Goal: Task Accomplishment & Management: Use online tool/utility

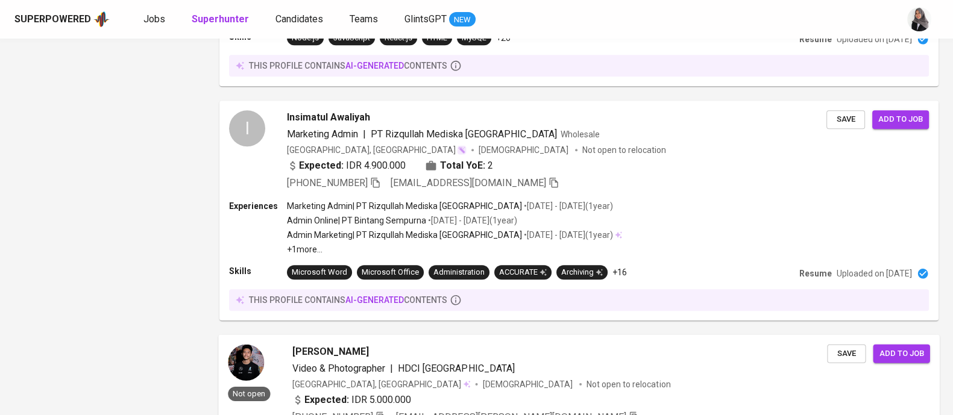
scroll to position [1084, 0]
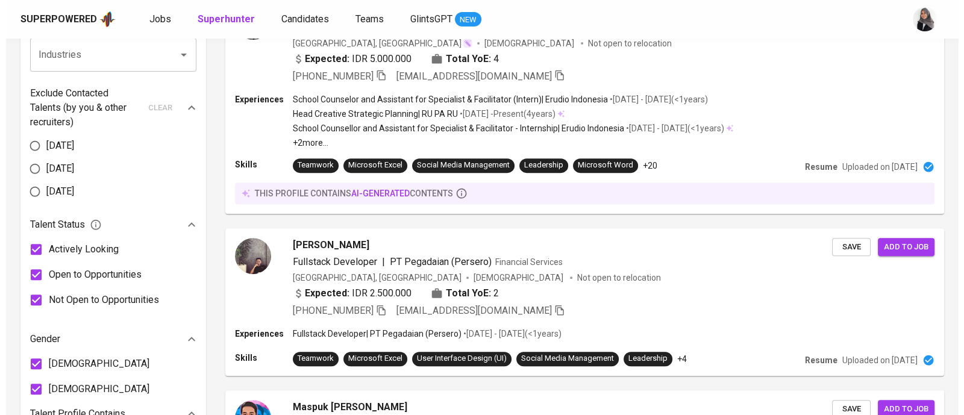
scroll to position [0, 0]
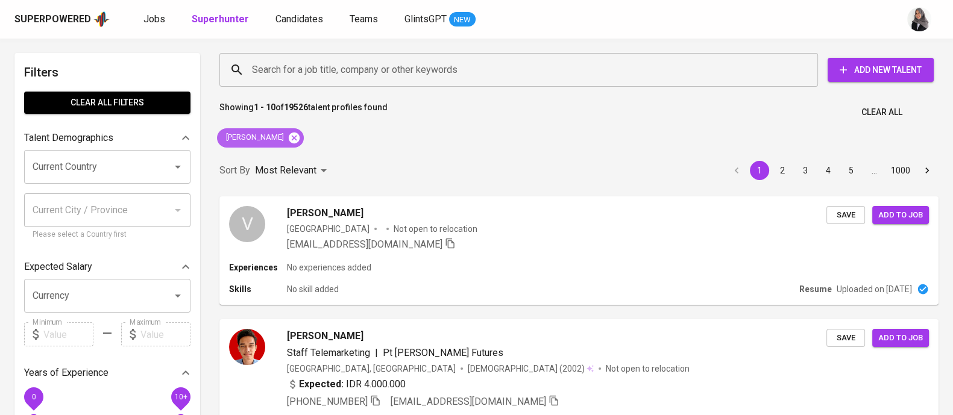
click at [289, 134] on icon at bounding box center [294, 137] width 11 height 11
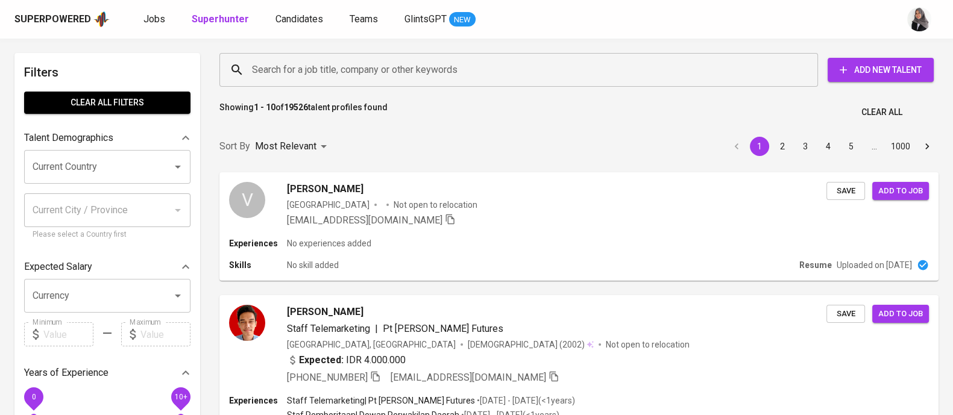
click at [307, 68] on input "Search for a job title, company or other keywords" at bounding box center [522, 69] width 546 height 23
click at [318, 67] on input "Search for a job title, company or other keywords" at bounding box center [522, 69] width 546 height 23
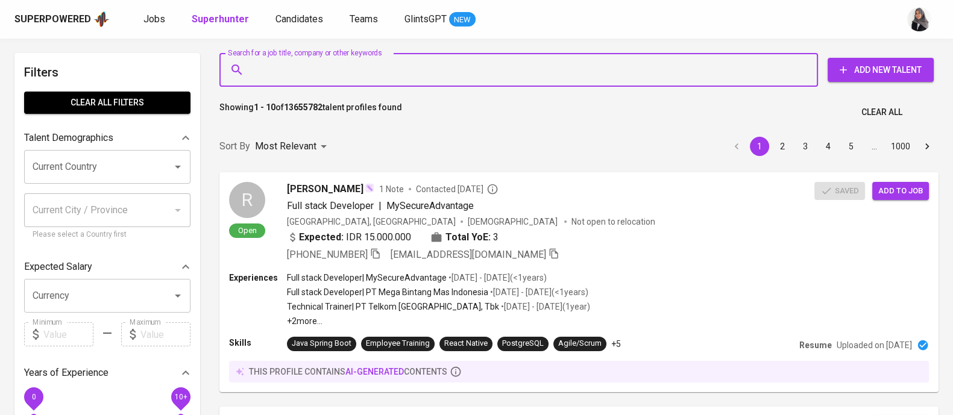
paste input "[EMAIL_ADDRESS][DOMAIN_NAME]"
type input "[EMAIL_ADDRESS][DOMAIN_NAME]"
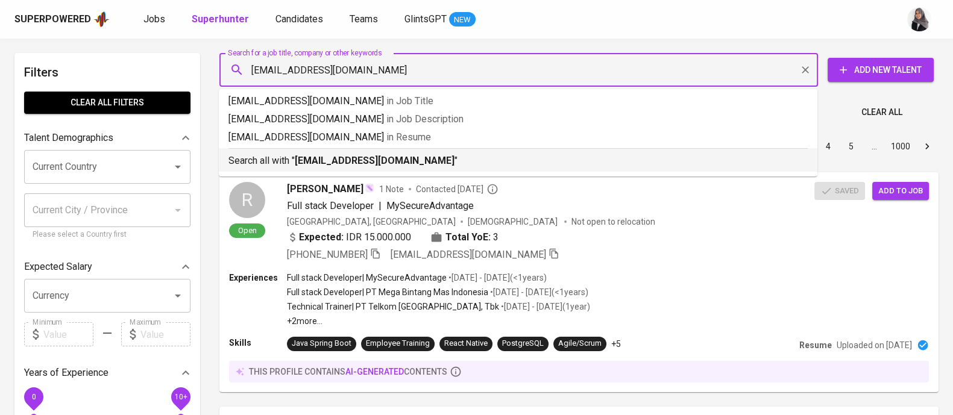
click at [441, 158] on p "Search all with " [EMAIL_ADDRESS][DOMAIN_NAME] "" at bounding box center [517, 161] width 579 height 14
click at [441, 158] on div "Sort By Most Relevant MOST_RELEVANT 1 2 3 4 5 … 1000" at bounding box center [579, 146] width 734 height 37
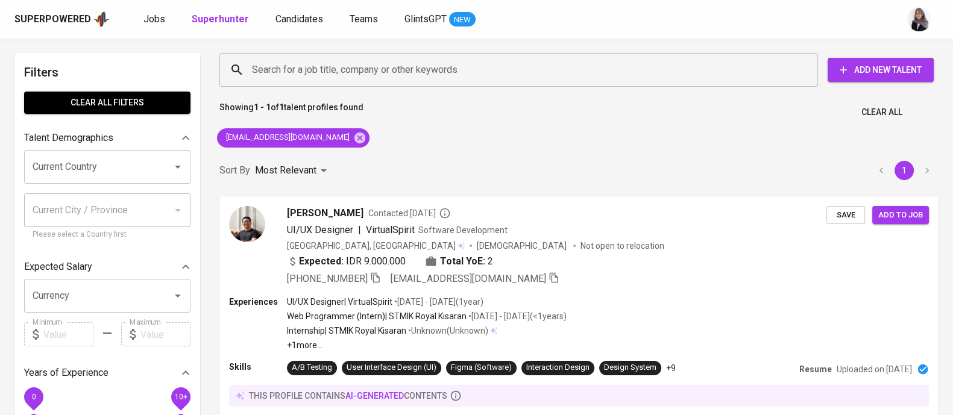
click at [762, 121] on div "Showing 1 - 1 of 1 talent profiles found Clear All" at bounding box center [579, 109] width 734 height 30
click at [566, 312] on p "• [DATE] - [DATE] ( <1 years )" at bounding box center [516, 316] width 100 height 12
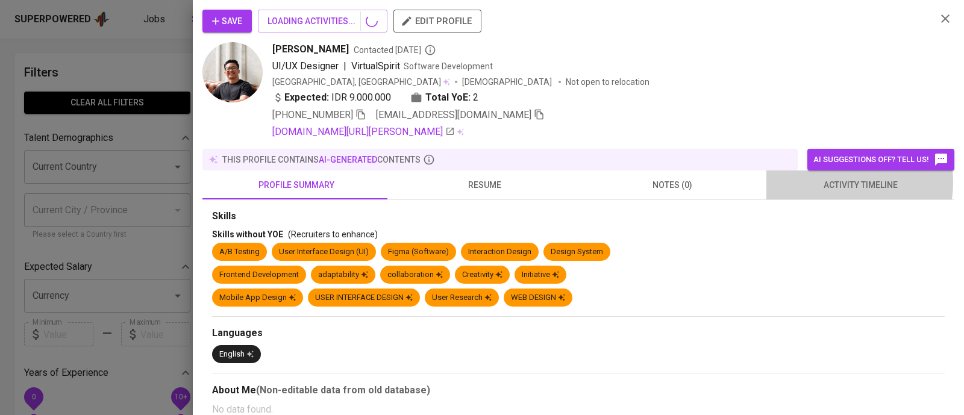
click at [829, 182] on span "activity timeline" at bounding box center [861, 185] width 174 height 15
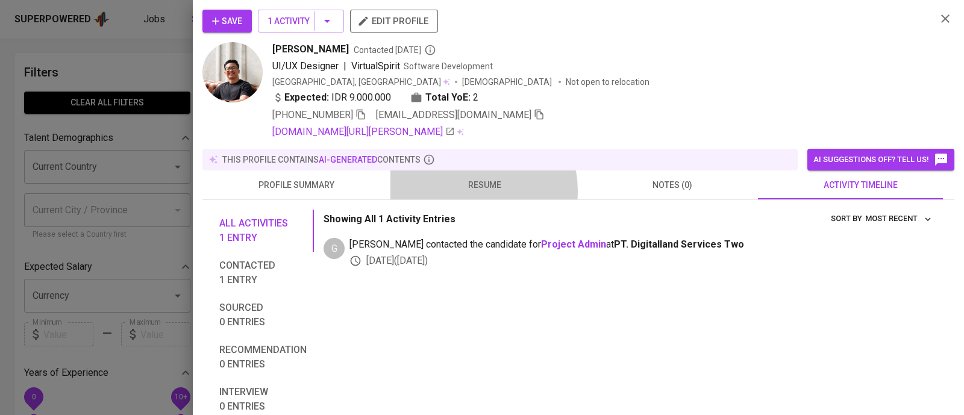
click at [467, 190] on span "resume" at bounding box center [485, 185] width 174 height 15
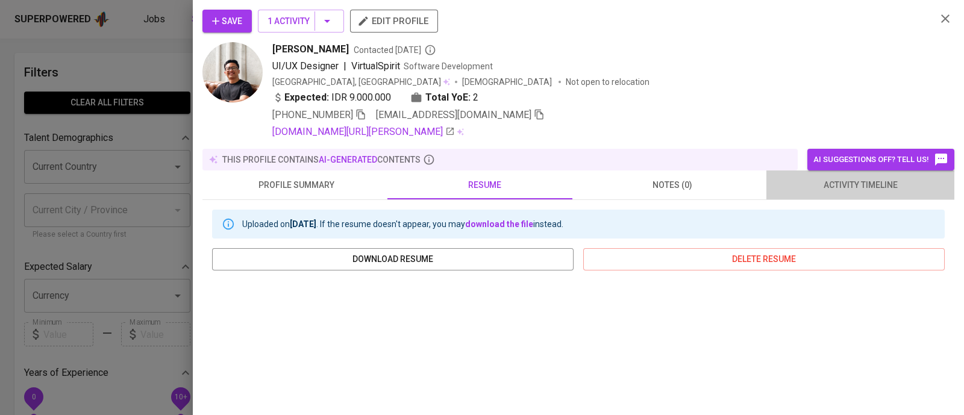
click at [867, 188] on span "activity timeline" at bounding box center [861, 185] width 174 height 15
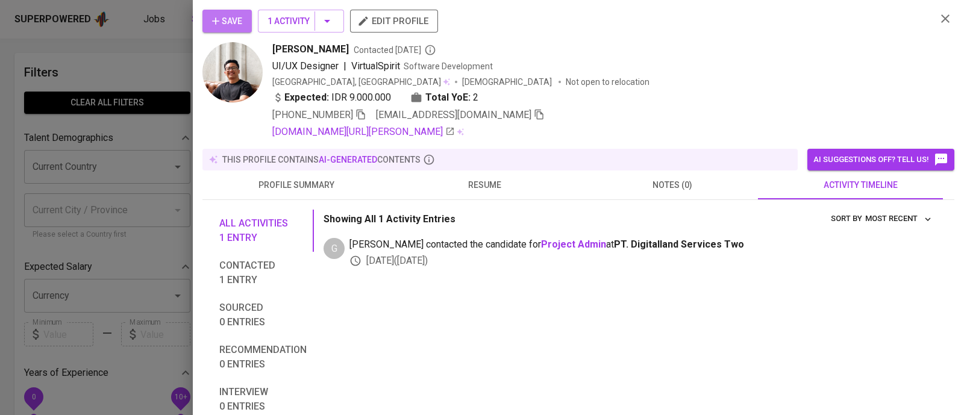
click at [234, 17] on span "Save" at bounding box center [227, 21] width 30 height 15
click at [133, 48] on div at bounding box center [482, 207] width 964 height 415
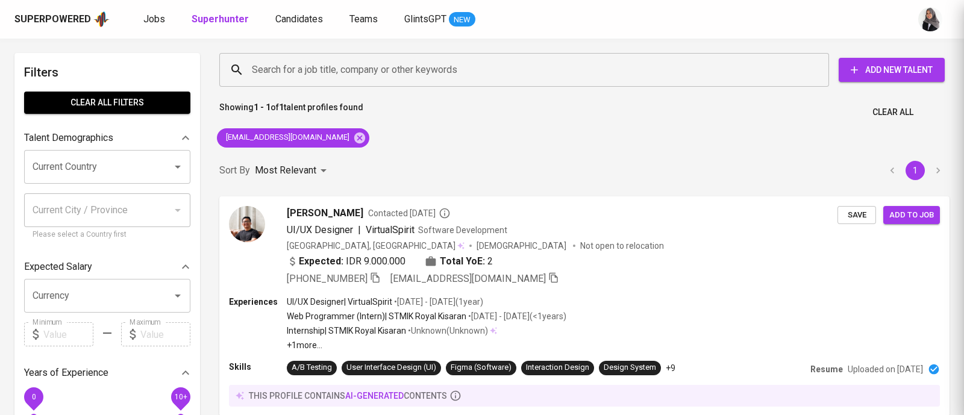
scroll to position [1, 0]
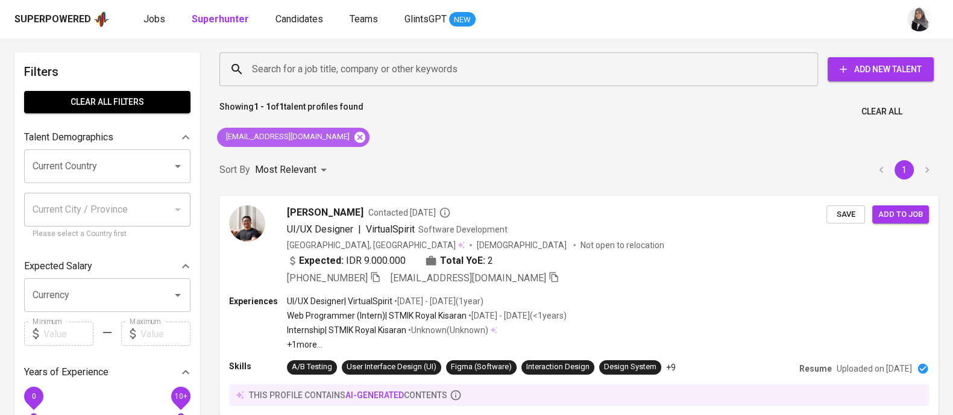
click at [354, 140] on icon at bounding box center [359, 136] width 11 height 11
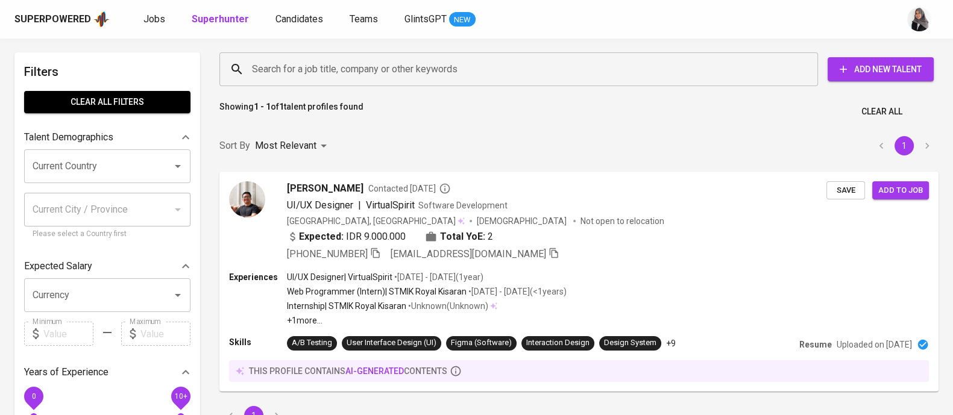
click at [362, 77] on input "Search for a job title, company or other keywords" at bounding box center [522, 69] width 546 height 23
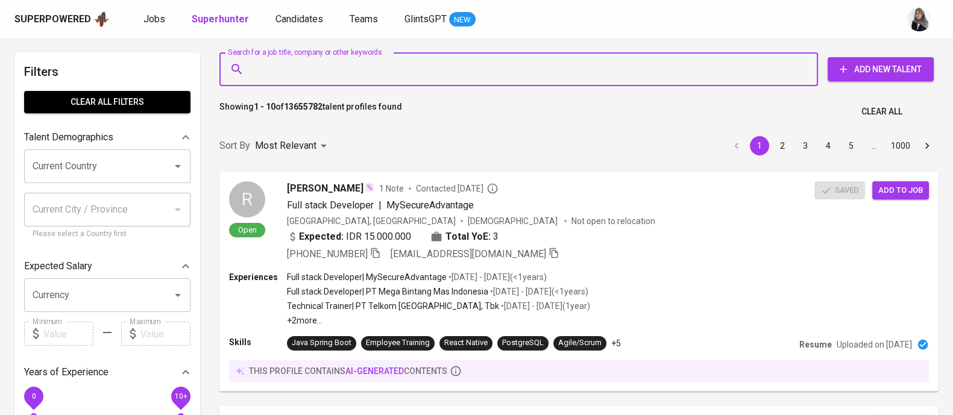
paste input "[DOMAIN_NAME][EMAIL_ADDRESS][DOMAIN_NAME]"
type input "[DOMAIN_NAME][EMAIL_ADDRESS][DOMAIN_NAME]"
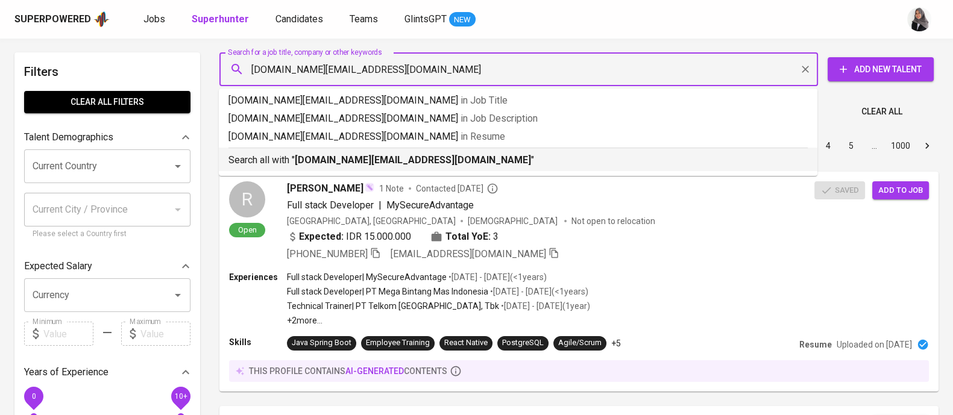
click at [407, 157] on p "Search all with " [DOMAIN_NAME][EMAIL_ADDRESS][DOMAIN_NAME] "" at bounding box center [517, 160] width 579 height 14
click at [407, 157] on div "Sort By Most Relevant MOST_RELEVANT 1 2 3 4 5 … 1000" at bounding box center [579, 146] width 734 height 37
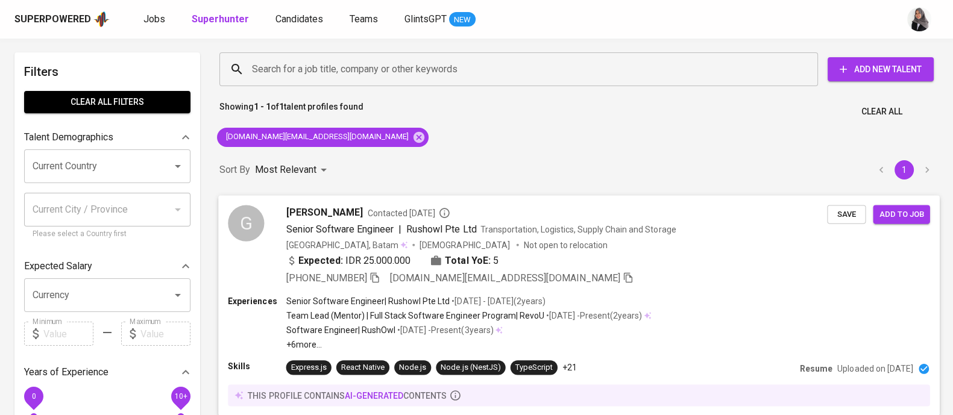
click at [617, 274] on div "[PHONE_NUMBER] [DOMAIN_NAME][EMAIL_ADDRESS][DOMAIN_NAME]" at bounding box center [556, 278] width 541 height 14
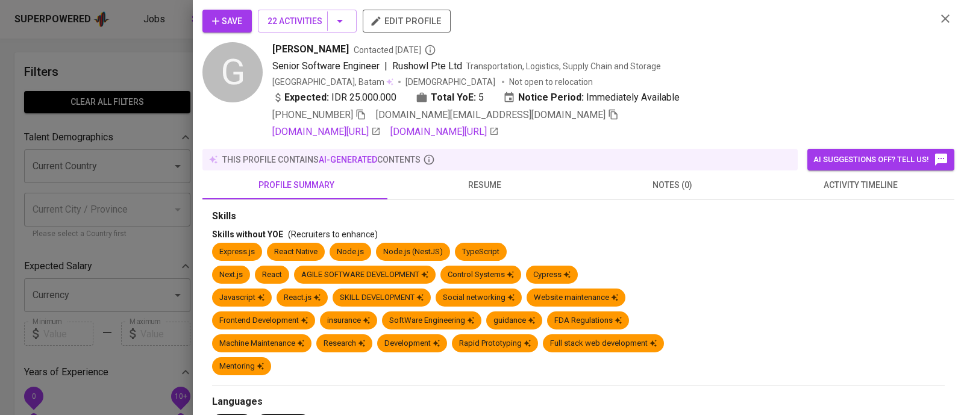
click at [844, 187] on span "activity timeline" at bounding box center [861, 185] width 174 height 15
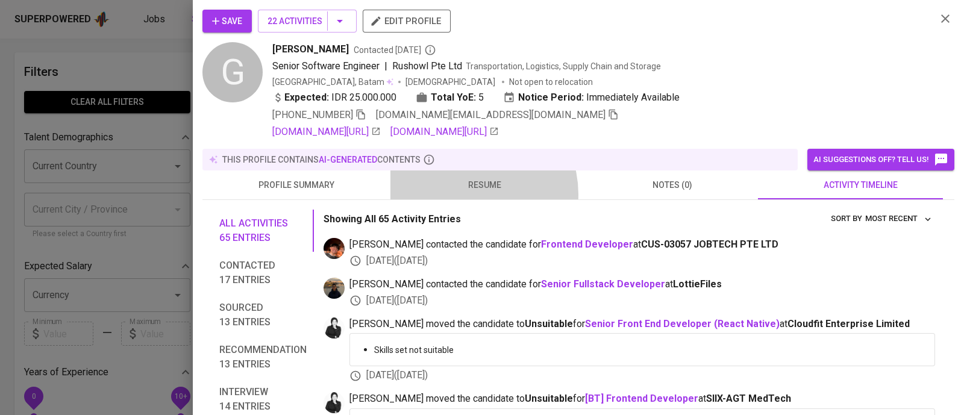
click at [467, 194] on button "resume" at bounding box center [485, 185] width 188 height 29
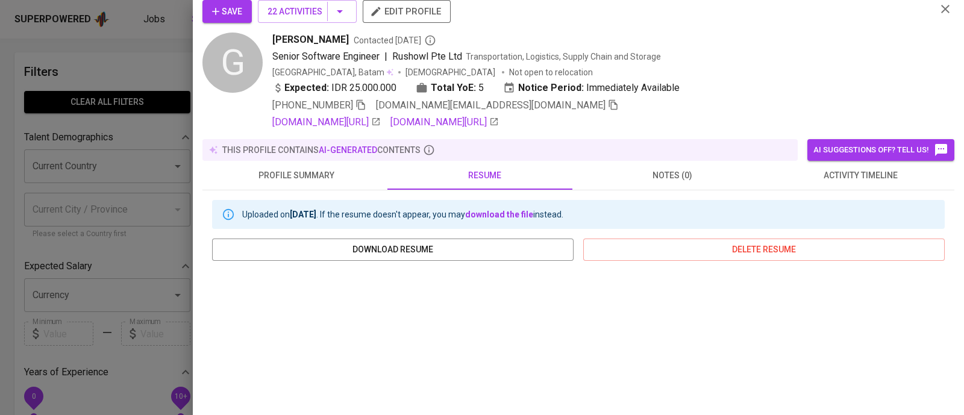
scroll to position [10, 0]
click at [770, 49] on div "Senior Software Engineer | Rushowl Pte Ltd Transportation, Logistics, Supply Ch…" at bounding box center [599, 56] width 655 height 14
click at [786, 102] on div "[PHONE_NUMBER] [DOMAIN_NAME][EMAIL_ADDRESS][DOMAIN_NAME]" at bounding box center [599, 105] width 655 height 14
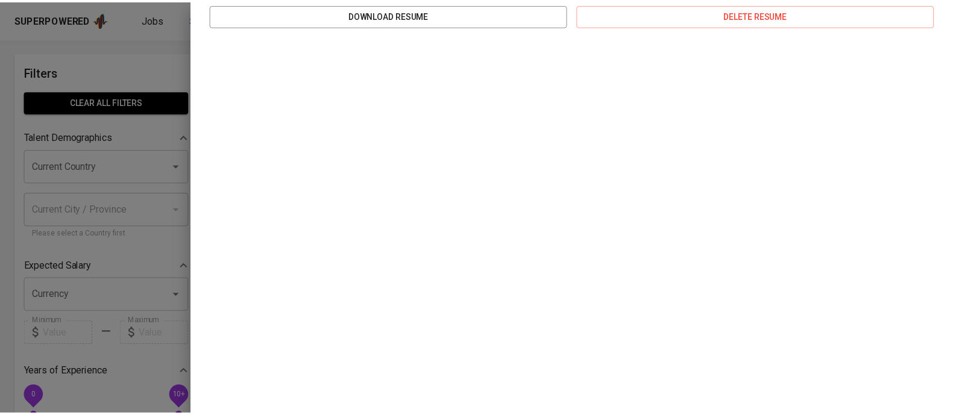
scroll to position [0, 0]
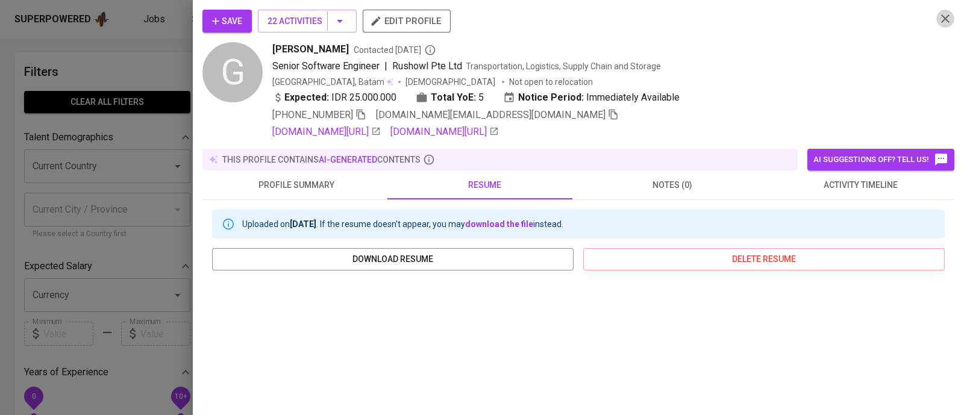
click at [939, 25] on icon "button" at bounding box center [946, 18] width 14 height 14
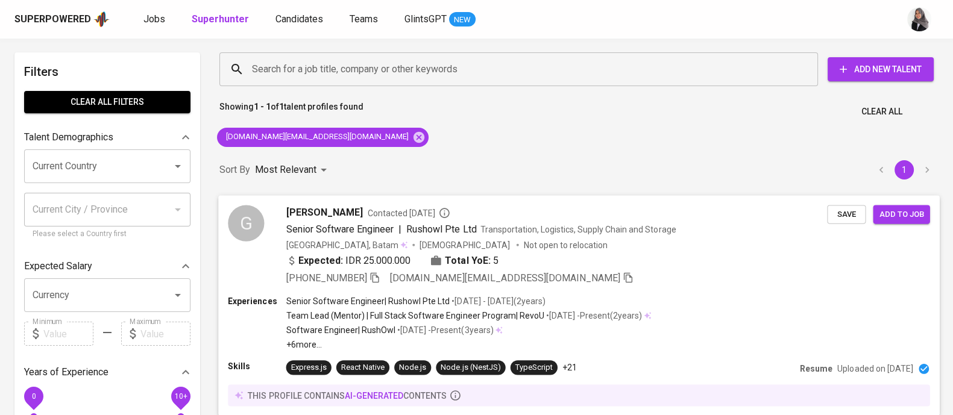
click at [661, 283] on div "[PHONE_NUMBER] [DOMAIN_NAME][EMAIL_ADDRESS][DOMAIN_NAME]" at bounding box center [556, 278] width 541 height 14
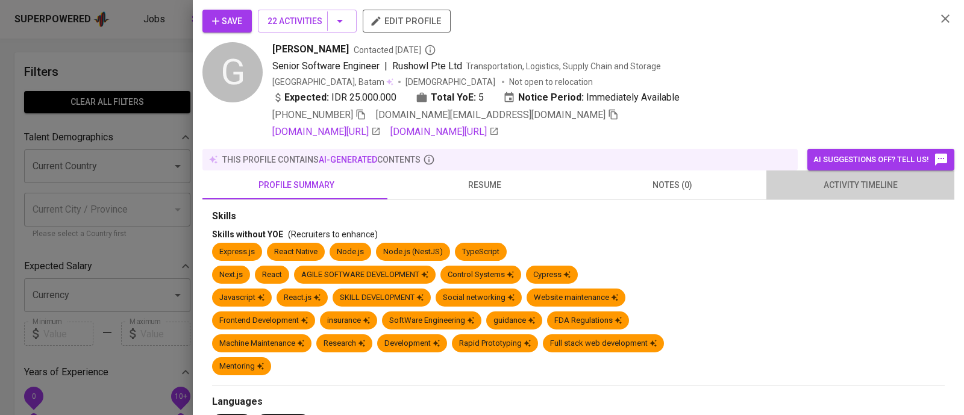
click at [869, 192] on button "activity timeline" at bounding box center [861, 185] width 188 height 29
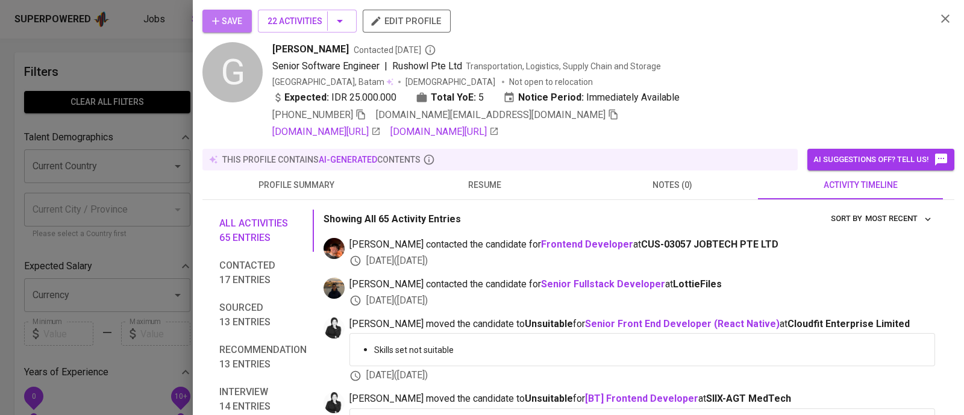
click at [223, 16] on span "Save" at bounding box center [227, 21] width 30 height 15
click at [108, 78] on div at bounding box center [482, 207] width 964 height 415
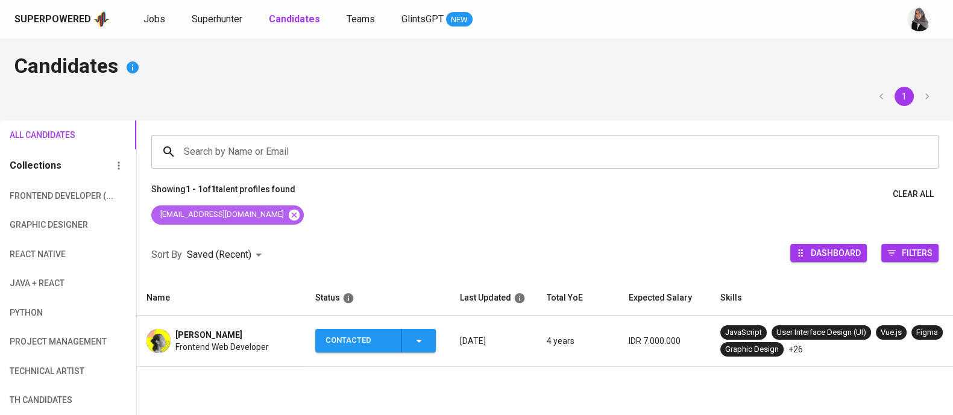
click at [289, 212] on icon at bounding box center [294, 214] width 11 height 11
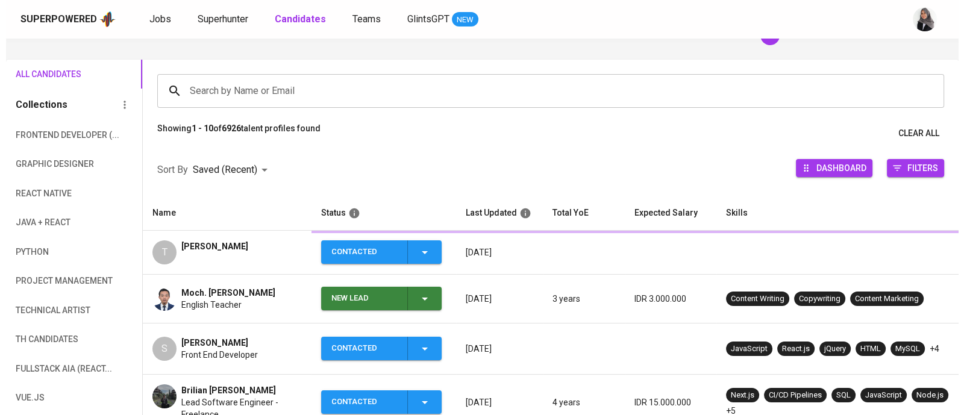
scroll to position [61, 0]
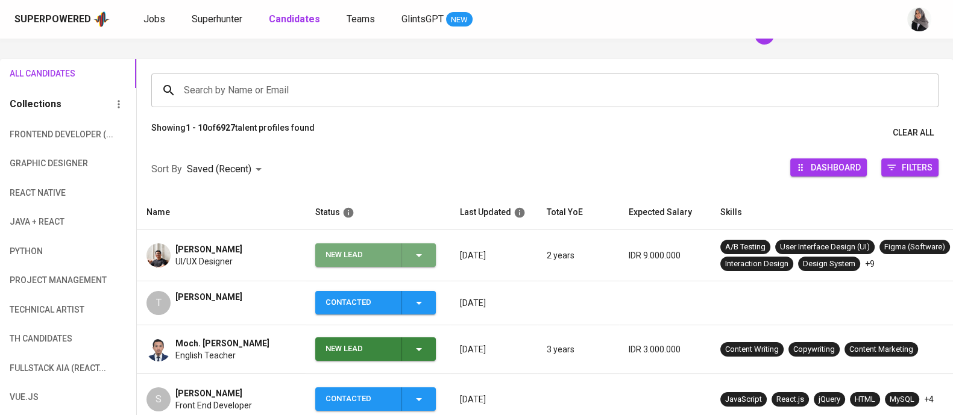
click at [425, 248] on icon "button" at bounding box center [419, 255] width 14 height 14
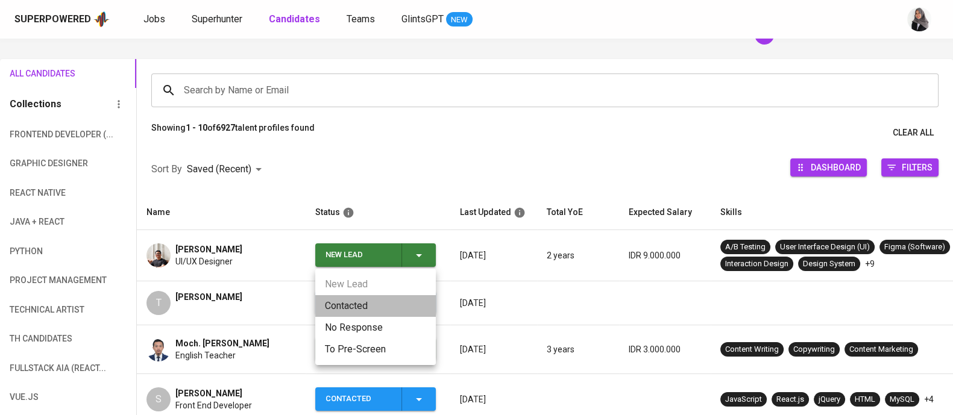
click at [382, 309] on li "Contacted" at bounding box center [375, 306] width 121 height 22
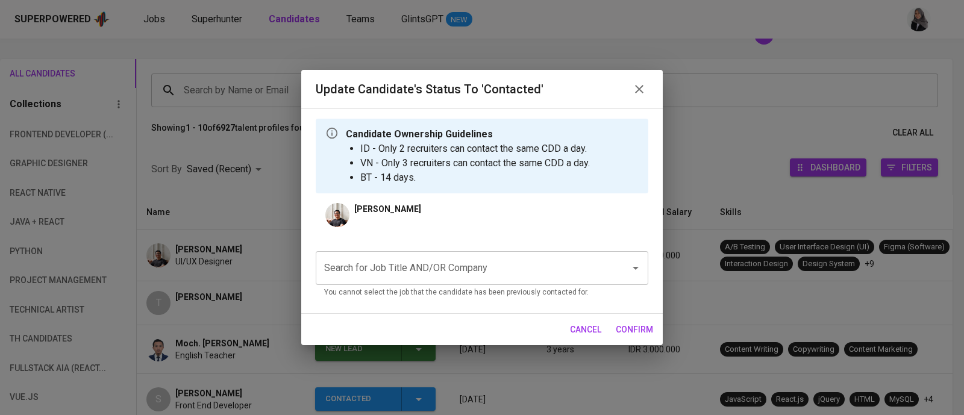
click at [385, 254] on div "Search for Job Title AND/OR Company" at bounding box center [482, 268] width 333 height 34
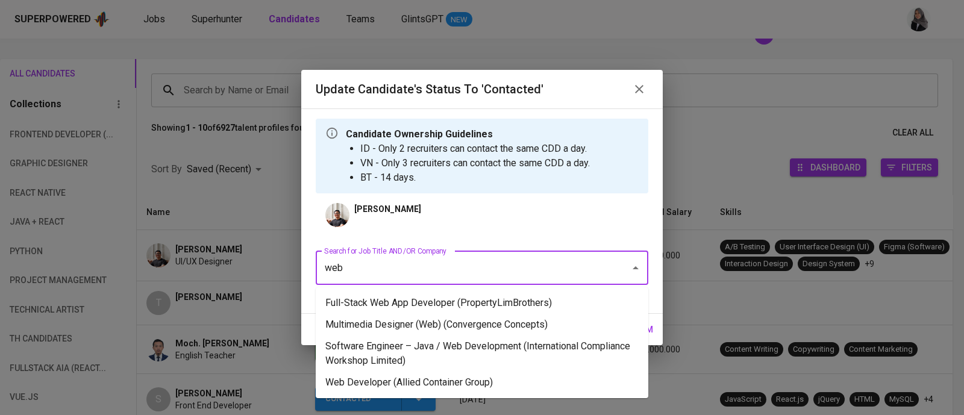
type input "web"
click at [476, 318] on li "Multimedia Designer (Web) (Convergence Concepts)" at bounding box center [482, 325] width 333 height 22
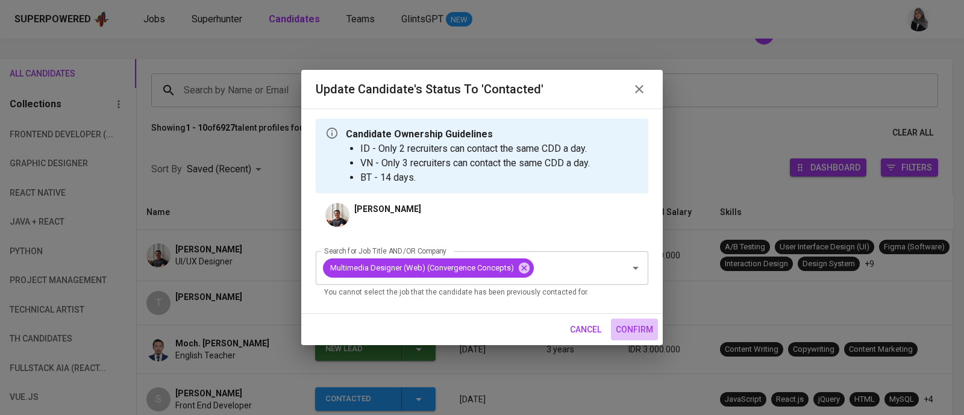
click at [641, 333] on span "confirm" at bounding box center [634, 329] width 37 height 15
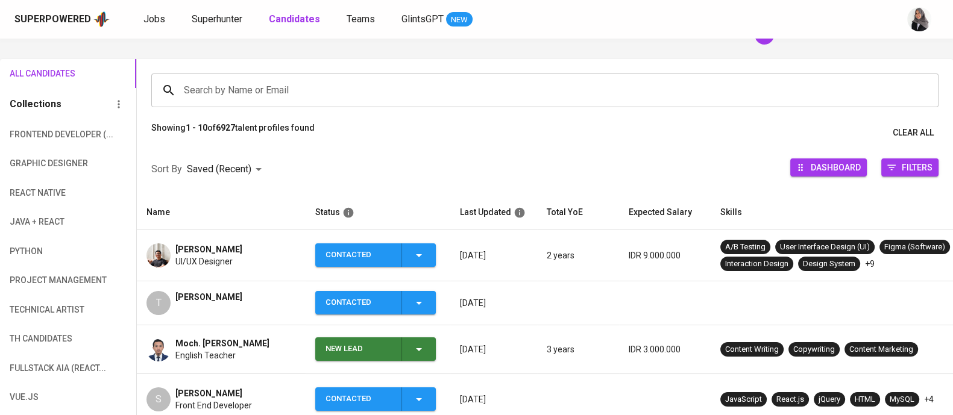
click at [205, 247] on span "[PERSON_NAME]" at bounding box center [208, 250] width 67 height 12
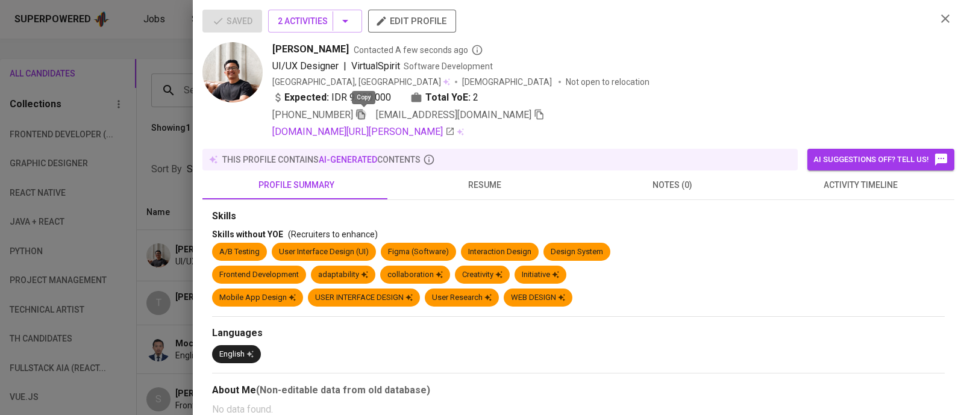
click at [359, 115] on icon "button" at bounding box center [361, 114] width 11 height 11
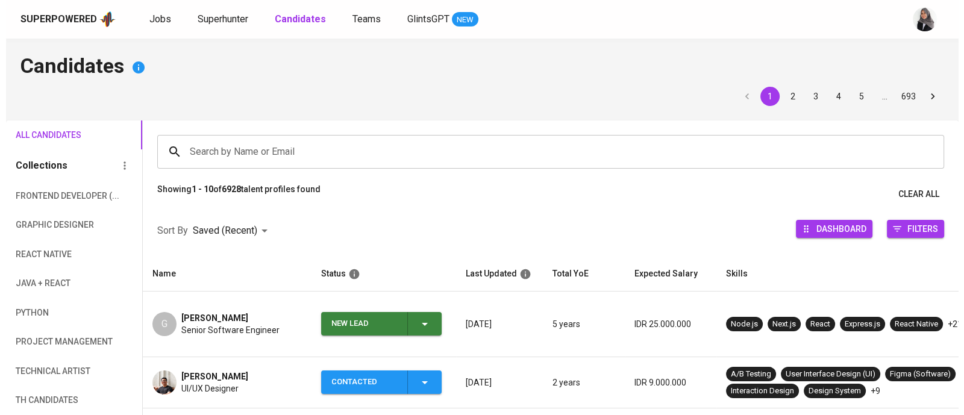
scroll to position [120, 0]
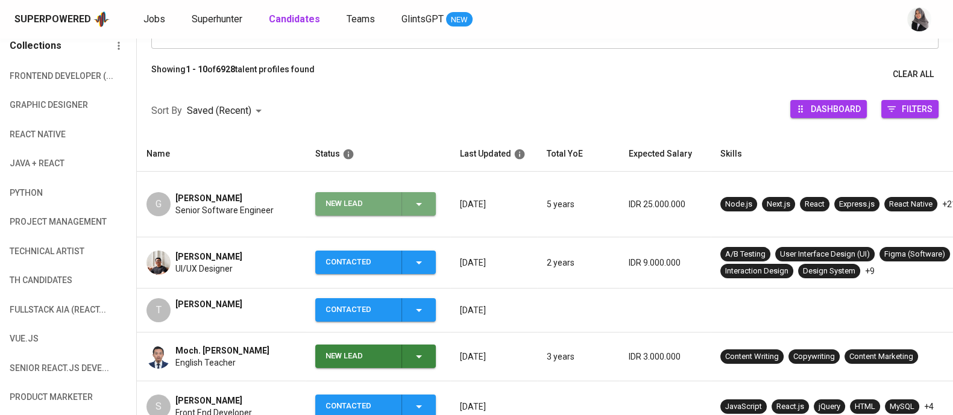
click at [419, 192] on div "New Lead" at bounding box center [375, 204] width 101 height 24
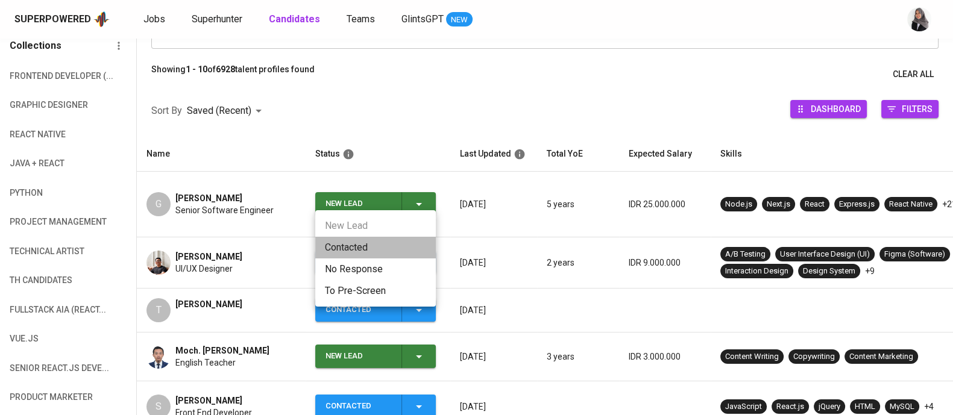
click at [348, 251] on li "Contacted" at bounding box center [375, 248] width 121 height 22
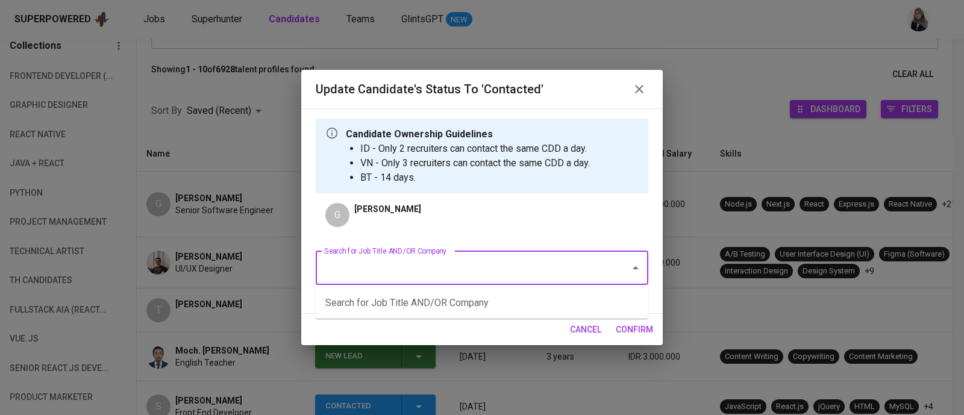
click at [492, 269] on input "Search for Job Title AND/OR Company" at bounding box center [465, 268] width 288 height 23
type input "s"
type input "web developer"
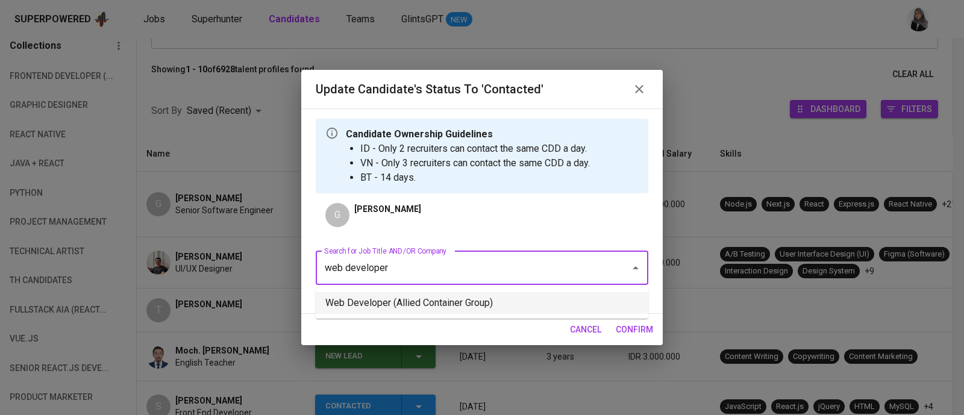
click at [461, 295] on li "Web Developer (Allied Container Group)" at bounding box center [482, 303] width 333 height 22
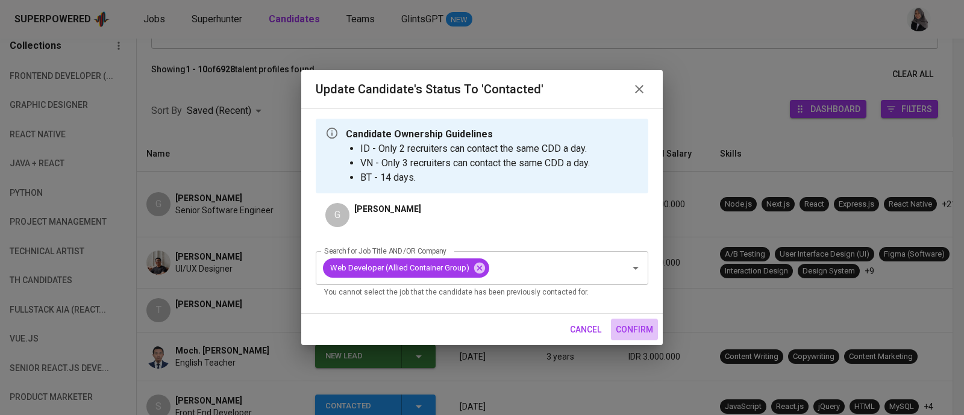
click at [624, 336] on span "confirm" at bounding box center [634, 329] width 37 height 15
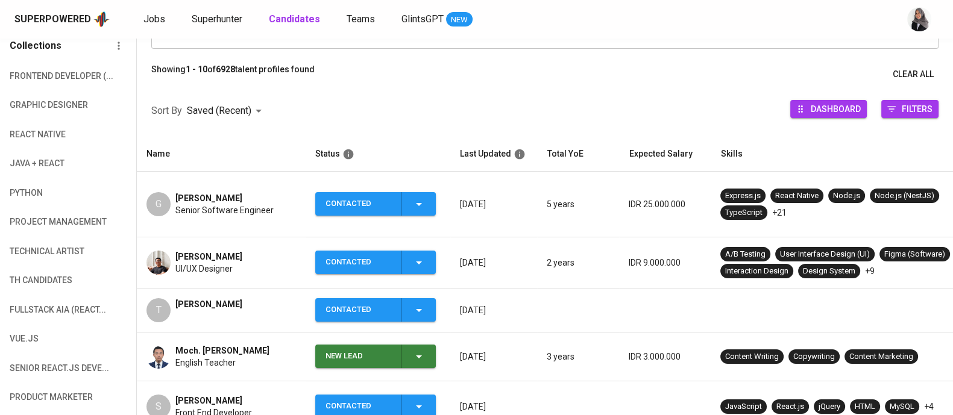
click at [229, 212] on td "G Guntur Kurniawan Heryanto Senior Software Engineer" at bounding box center [221, 205] width 169 height 66
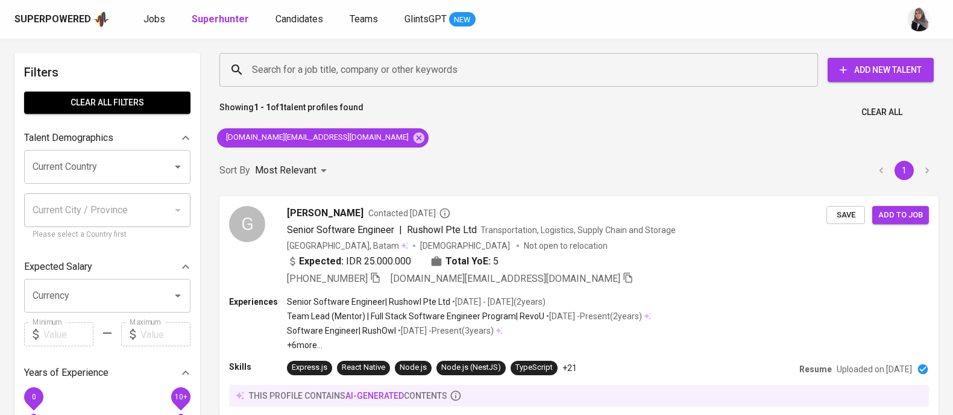
scroll to position [1, 0]
click at [658, 112] on div "Showing 1 - 1 of 1 talent profiles found Clear All" at bounding box center [579, 108] width 734 height 30
click at [647, 142] on div "Search for a job title, company or other keywords Search for a job title, compa…" at bounding box center [579, 251] width 734 height 412
click at [618, 121] on div "Showing 1 - 1 of 1 talent profiles found Clear All" at bounding box center [579, 108] width 734 height 30
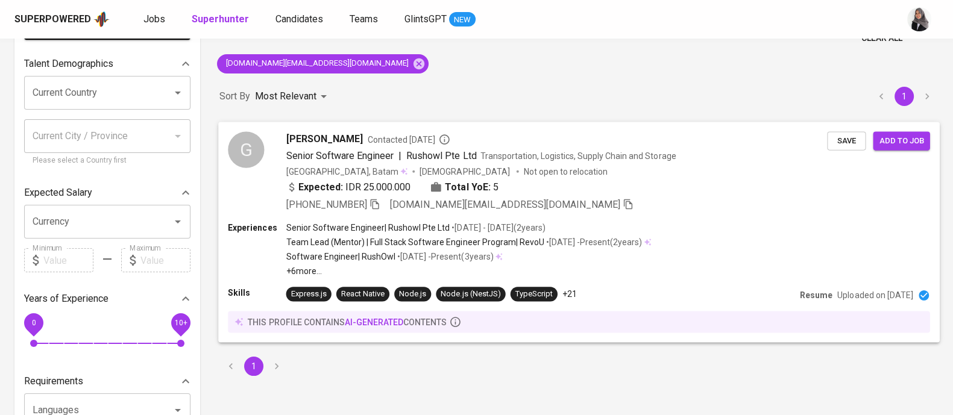
scroll to position [75, 0]
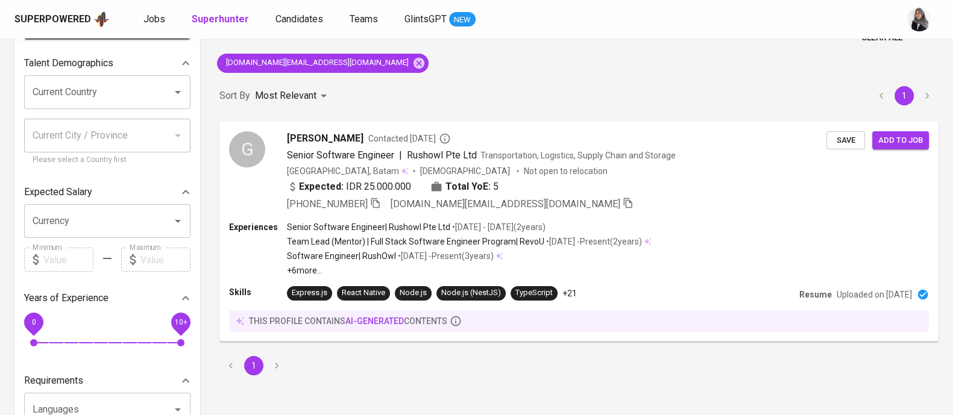
click at [678, 80] on div "Sort By Most Relevant MOST_RELEVANT 1" at bounding box center [579, 96] width 734 height 37
click at [612, 45] on div "Showing 1 - 1 of 1 talent profiles found Clear All" at bounding box center [579, 34] width 734 height 30
